Goal: Information Seeking & Learning: Learn about a topic

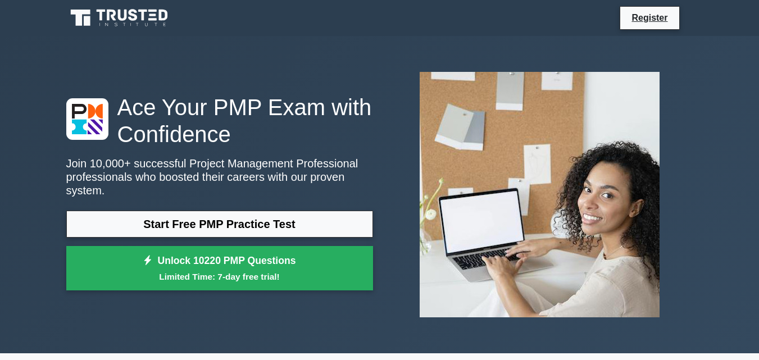
click at [242, 234] on div "Start Free PMP Practice Test Unlock 10220 PMP Questions Limited Time: 7-day fre…" at bounding box center [219, 254] width 307 height 86
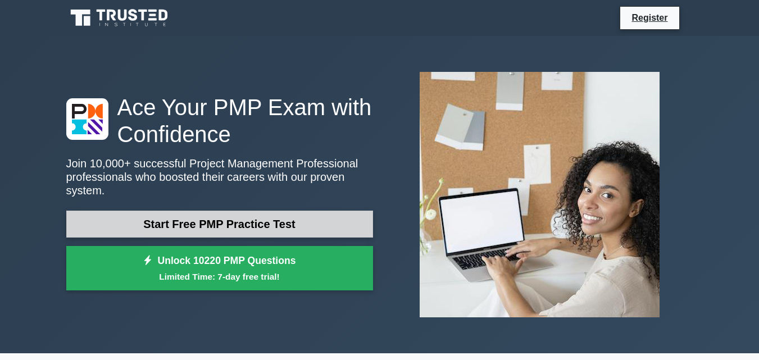
click at [246, 225] on link "Start Free PMP Practice Test" at bounding box center [219, 224] width 307 height 27
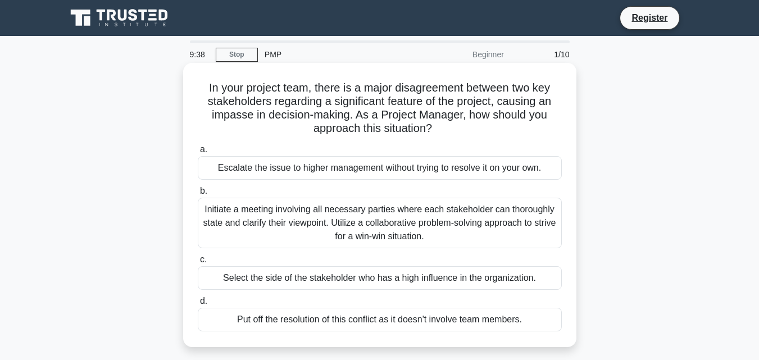
click at [270, 224] on div "Initiate a meeting involving all necessary parties where each stakeholder can t…" at bounding box center [380, 223] width 364 height 51
click at [198, 195] on input "b. Initiate a meeting involving all necessary parties where each stakeholder ca…" at bounding box center [198, 191] width 0 height 7
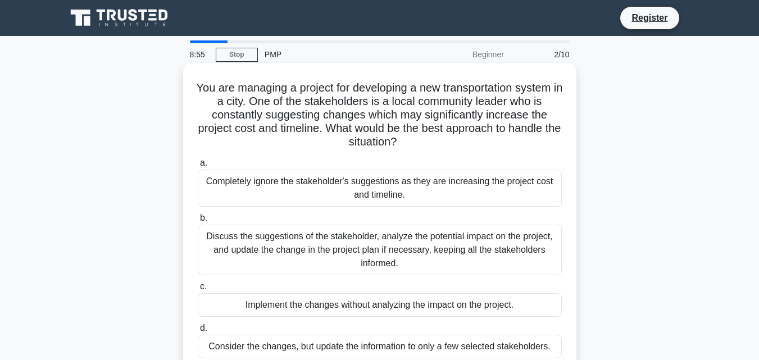
click at [451, 256] on div "Discuss the suggestions of the stakeholder, analyze the potential impact on the…" at bounding box center [380, 250] width 364 height 51
click at [198, 222] on input "b. Discuss the suggestions of the stakeholder, analyze the potential impact on …" at bounding box center [198, 218] width 0 height 7
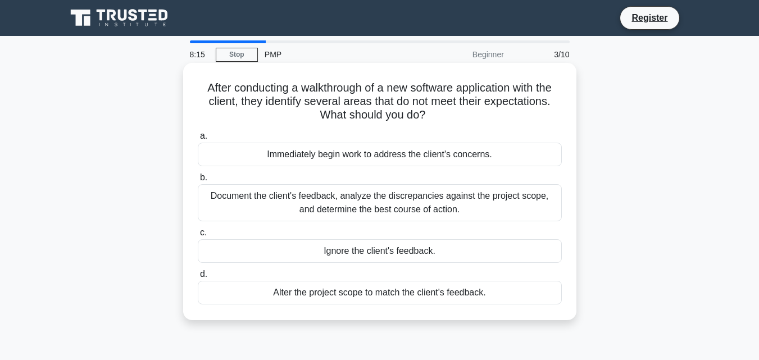
click at [285, 203] on div "Document the client's feedback, analyze the discrepancies against the project s…" at bounding box center [380, 202] width 364 height 37
click at [198, 182] on input "b. Document the client's feedback, analyze the discrepancies against the projec…" at bounding box center [198, 177] width 0 height 7
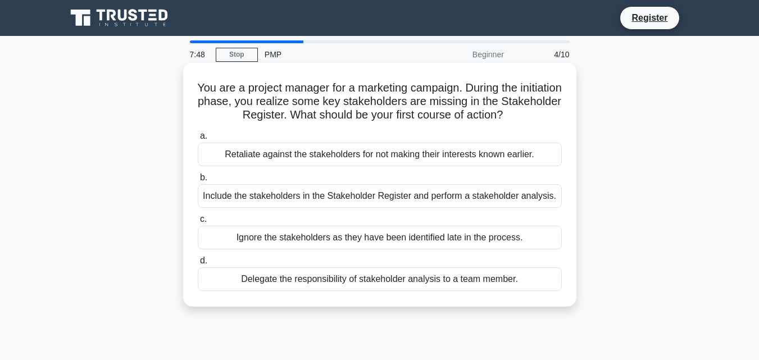
click at [284, 203] on div "Include the stakeholders in the Stakeholder Register and perform a stakeholder …" at bounding box center [380, 196] width 364 height 24
click at [198, 182] on input "b. Include the stakeholders in the Stakeholder Register and perform a stakehold…" at bounding box center [198, 177] width 0 height 7
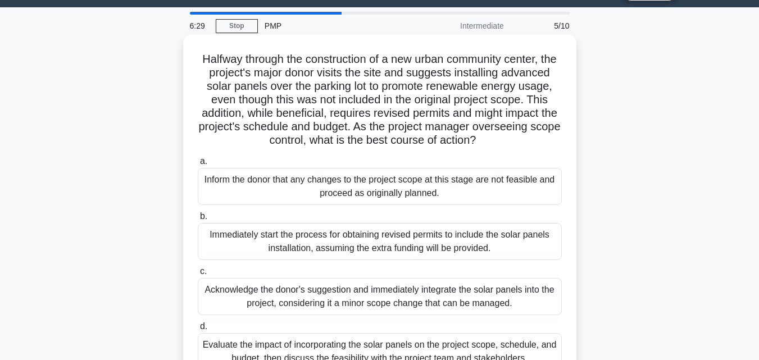
scroll to position [56, 0]
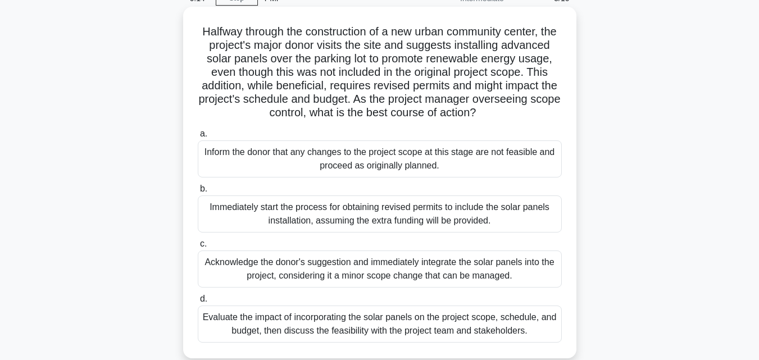
click at [287, 339] on div "Evaluate the impact of incorporating the solar panels on the project scope, sch…" at bounding box center [380, 324] width 364 height 37
click at [198, 303] on input "d. Evaluate the impact of incorporating the solar panels on the project scope, …" at bounding box center [198, 299] width 0 height 7
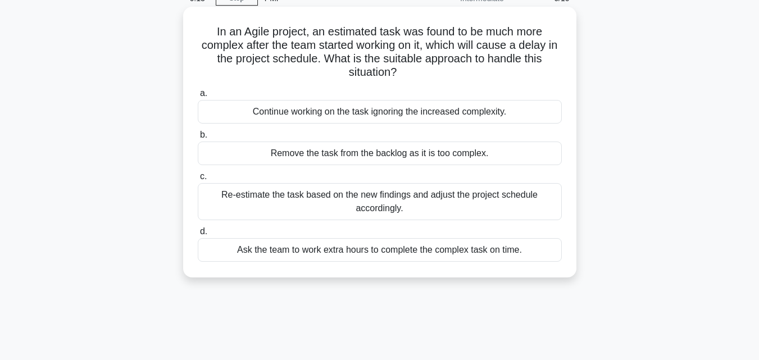
scroll to position [0, 0]
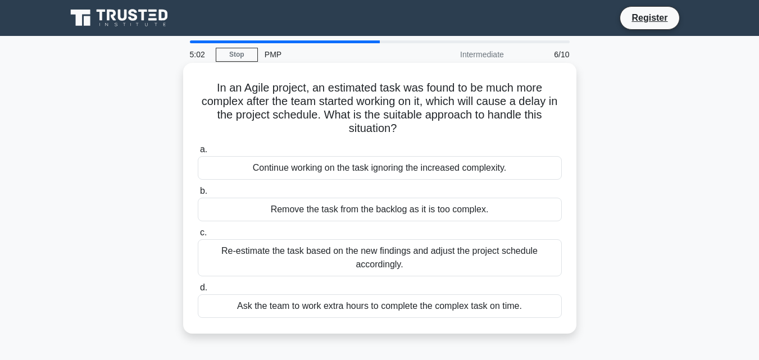
click at [327, 307] on div "Ask the team to work extra hours to complete the complex task on time." at bounding box center [380, 306] width 364 height 24
click at [198, 292] on input "d. Ask the team to work extra hours to complete the complex task on time." at bounding box center [198, 287] width 0 height 7
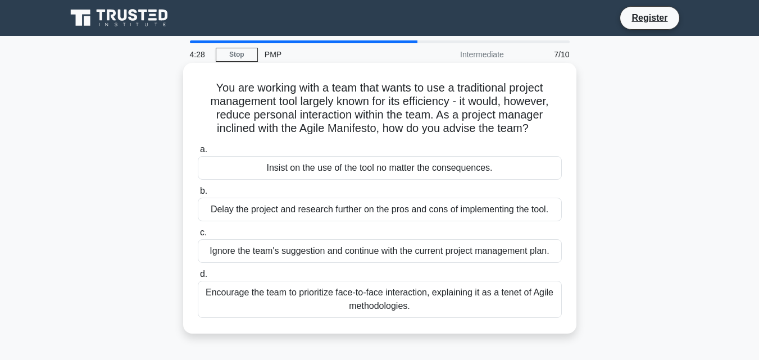
click at [253, 292] on div "Encourage the team to prioritize face-to-face interaction, explaining it as a t…" at bounding box center [380, 299] width 364 height 37
click at [198, 278] on input "d. Encourage the team to prioritize face-to-face interaction, explaining it as …" at bounding box center [198, 274] width 0 height 7
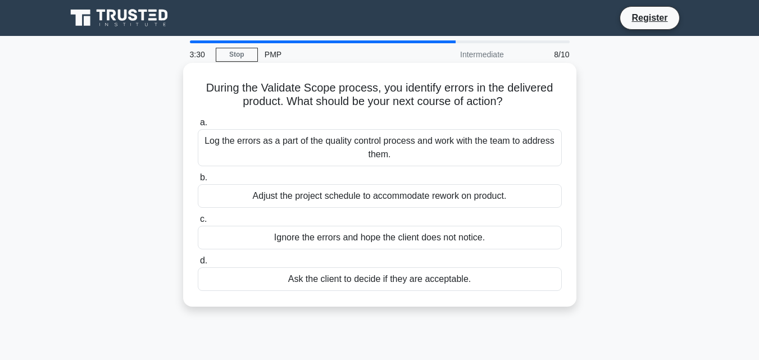
click at [288, 156] on div "Log the errors as a part of the quality control process and work with the team …" at bounding box center [380, 147] width 364 height 37
click at [198, 126] on input "a. Log the errors as a part of the quality control process and work with the te…" at bounding box center [198, 122] width 0 height 7
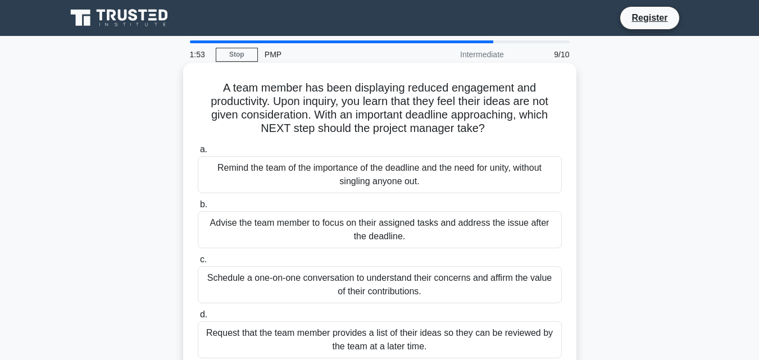
click at [344, 179] on div "Remind the team of the importance of the deadline and the need for unity, witho…" at bounding box center [380, 174] width 364 height 37
click at [198, 153] on input "a. Remind the team of the importance of the deadline and the need for unity, wi…" at bounding box center [198, 149] width 0 height 7
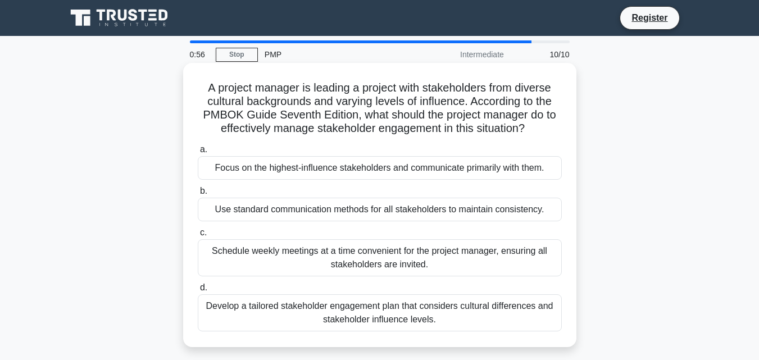
click at [497, 315] on div "Develop a tailored stakeholder engagement plan that considers cultural differen…" at bounding box center [380, 312] width 364 height 37
click at [198, 292] on input "d. Develop a tailored stakeholder engagement plan that considers cultural diffe…" at bounding box center [198, 287] width 0 height 7
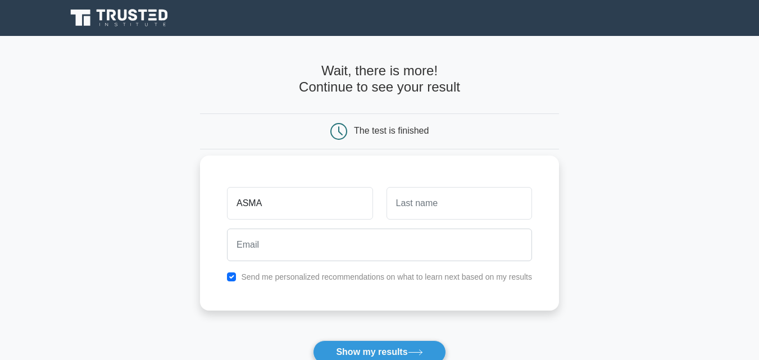
type input "ASMA"
type input "ANSARI"
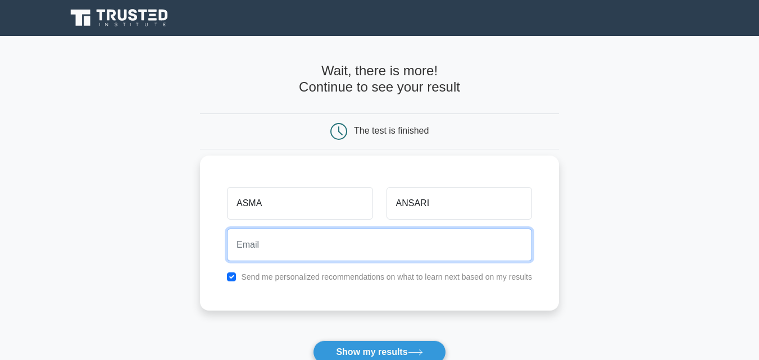
click at [337, 242] on input "email" at bounding box center [379, 245] width 305 height 33
type input "asma_shahab@yahoo.com"
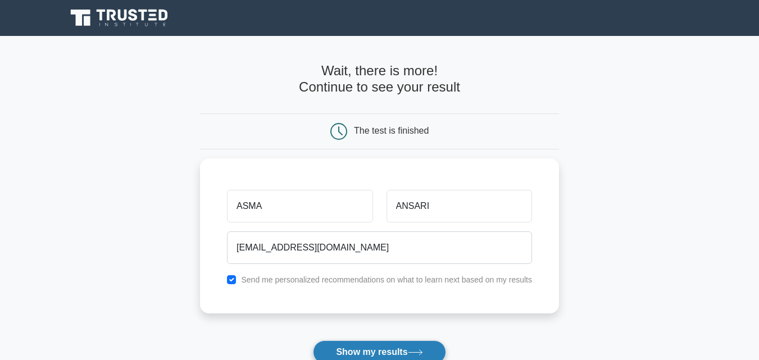
click at [381, 346] on button "Show my results" at bounding box center [379, 353] width 133 height 24
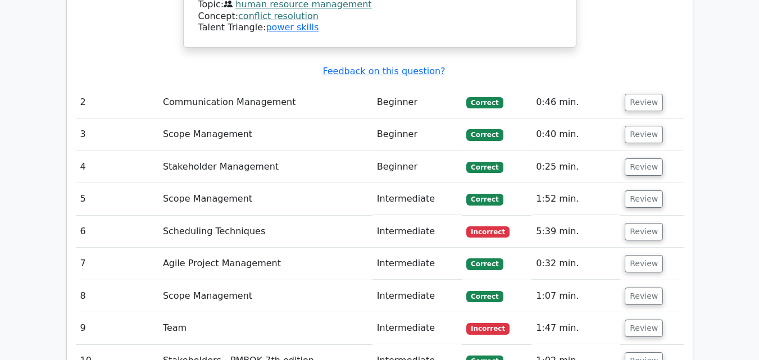
scroll to position [1574, 0]
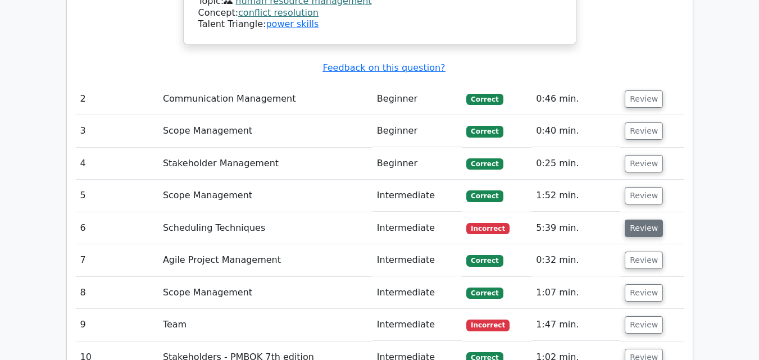
click at [648, 220] on button "Review" at bounding box center [644, 228] width 38 height 17
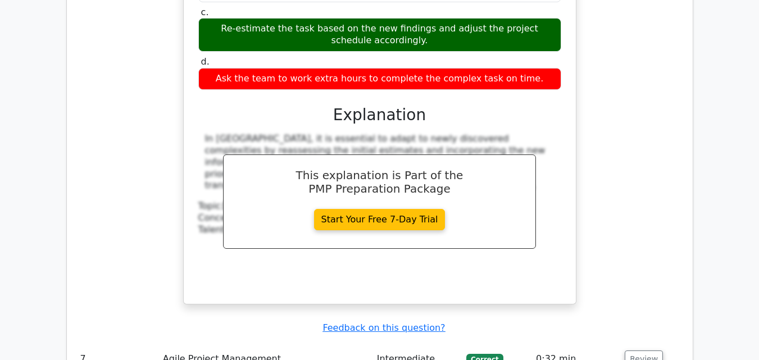
scroll to position [2079, 0]
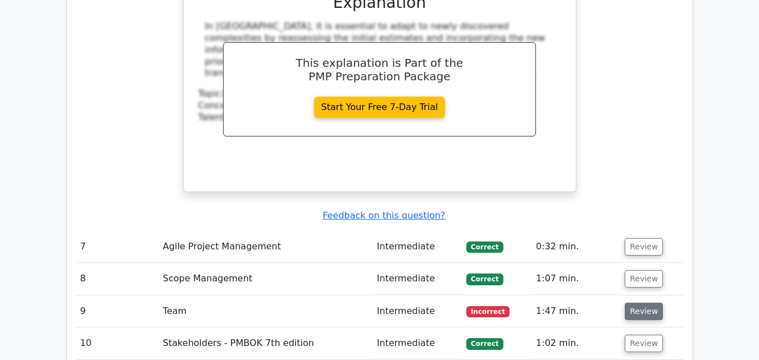
click at [645, 303] on button "Review" at bounding box center [644, 311] width 38 height 17
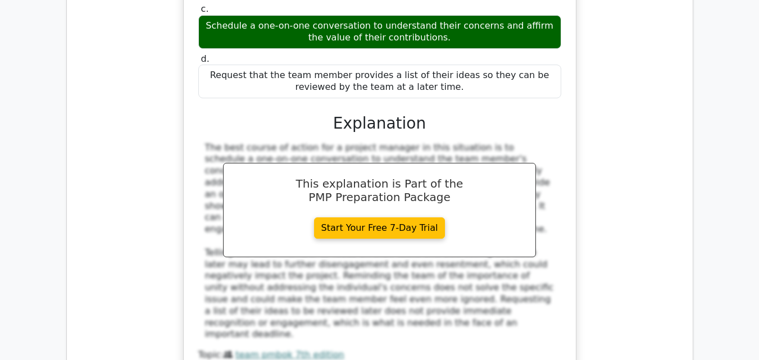
scroll to position [2585, 0]
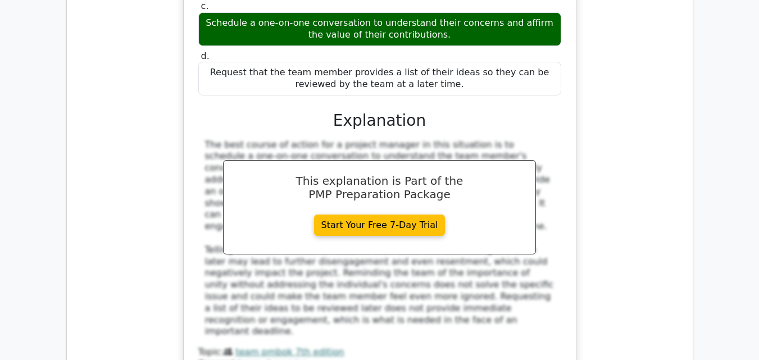
click at [622, 49] on div "A team member has been displaying reduced engagement and productivity. Upon inq…" at bounding box center [380, 115] width 608 height 587
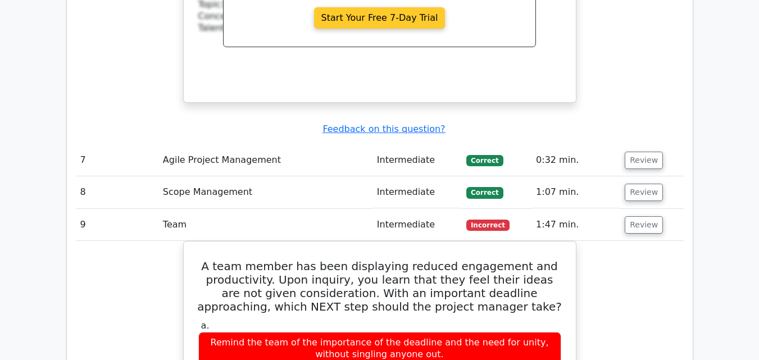
scroll to position [2023, 0]
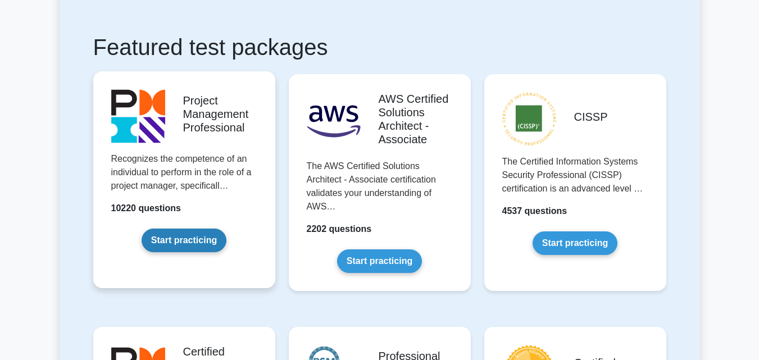
scroll to position [225, 0]
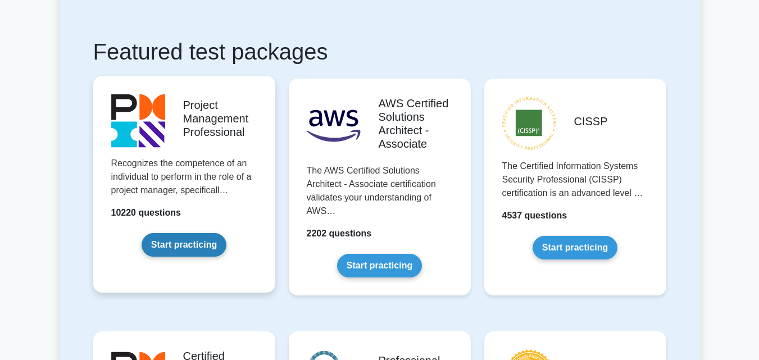
click at [187, 251] on link "Start practicing" at bounding box center [184, 245] width 85 height 24
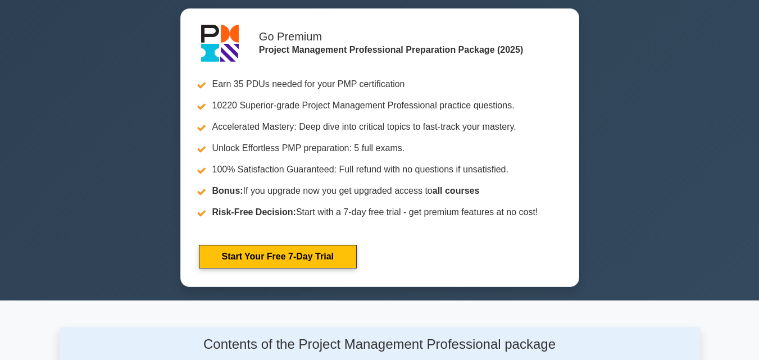
scroll to position [562, 0]
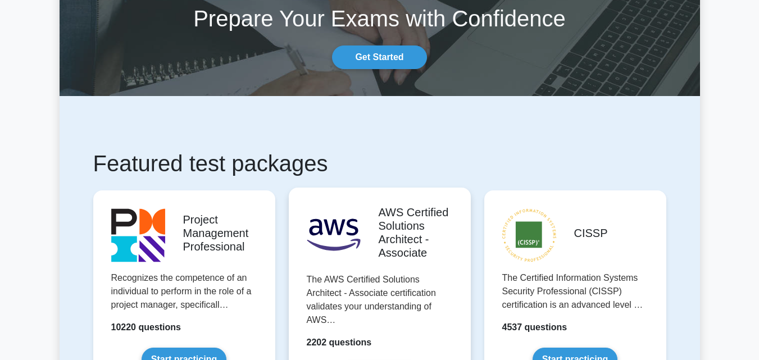
scroll to position [112, 0]
